Goal: Task Accomplishment & Management: Manage account settings

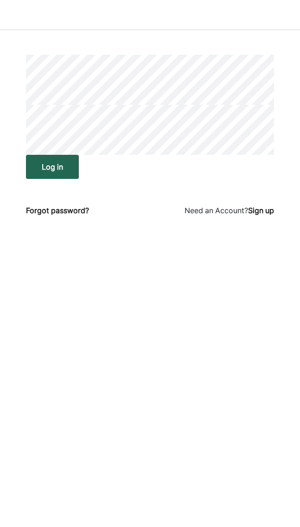
click at [67, 169] on button "Log in" at bounding box center [52, 167] width 53 height 24
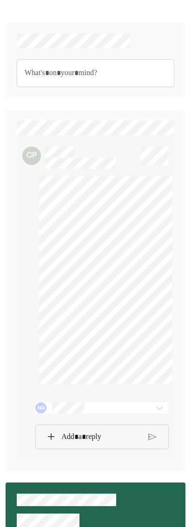
click at [148, 414] on div "NG" at bounding box center [101, 408] width 133 height 11
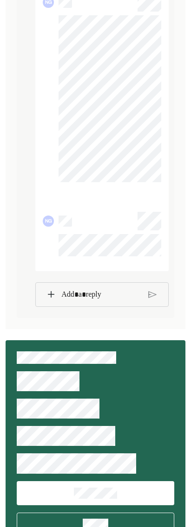
scroll to position [435, 0]
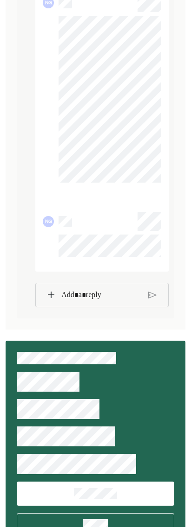
click at [100, 308] on div at bounding box center [101, 295] width 133 height 25
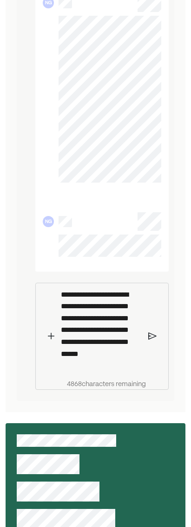
click at [151, 340] on img at bounding box center [152, 336] width 8 height 8
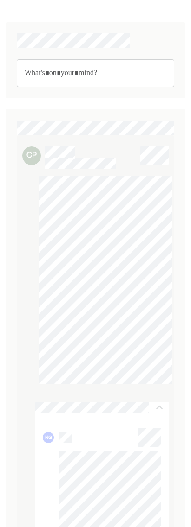
scroll to position [0, 0]
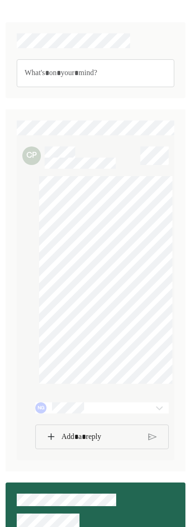
click at [86, 443] on p "Rich Text Editor. Editing area: main" at bounding box center [100, 437] width 79 height 12
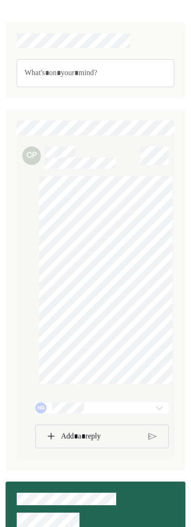
click at [69, 438] on p "Rich Text Editor. Editing area: main" at bounding box center [101, 437] width 80 height 12
click at [64, 443] on p "Rich Text Editor. Editing area: main" at bounding box center [101, 437] width 80 height 12
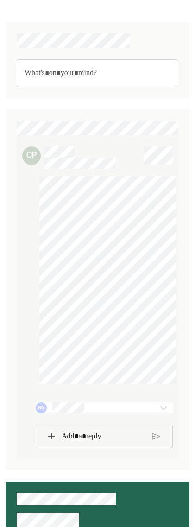
click at [77, 443] on p "Rich Text Editor. Editing area: main" at bounding box center [103, 437] width 83 height 12
click at [89, 438] on p "Rich Text Editor. Editing area: main" at bounding box center [103, 437] width 83 height 12
click at [84, 441] on p "Rich Text Editor. Editing area: main" at bounding box center [103, 437] width 83 height 12
